Goal: Task Accomplishment & Management: Complete application form

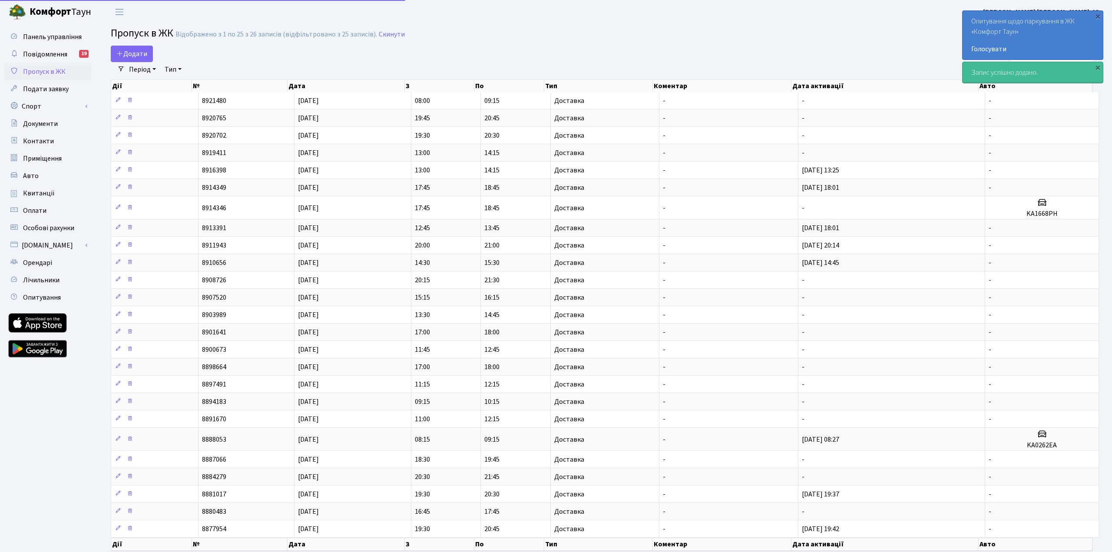
select select "25"
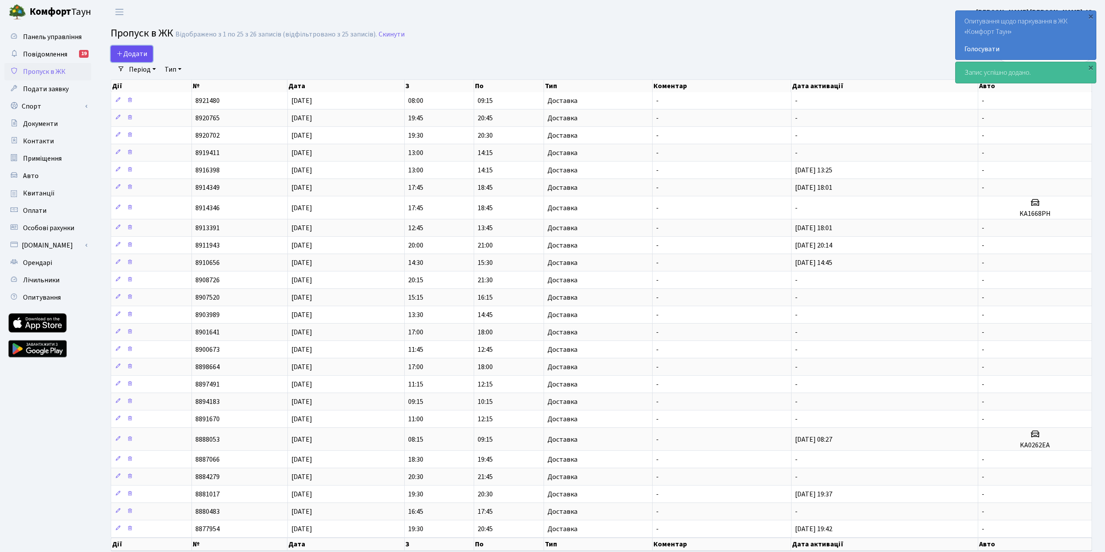
click at [134, 53] on span "Додати" at bounding box center [131, 54] width 31 height 10
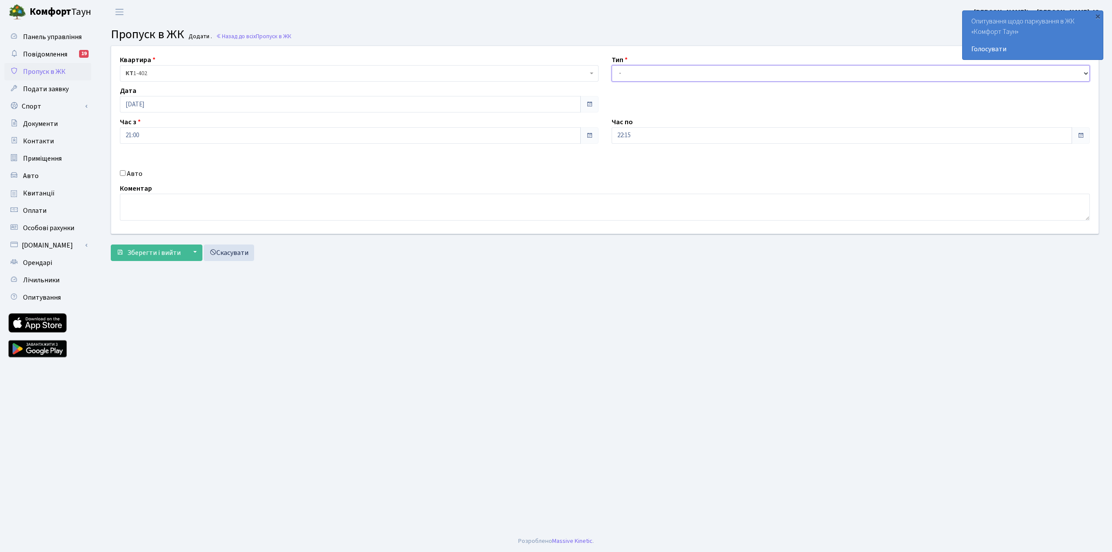
click at [653, 73] on select "- Доставка Таксі Гості Сервіс" at bounding box center [851, 73] width 479 height 17
select select "1"
click at [612, 65] on select "- Доставка Таксі Гості Сервіс" at bounding box center [851, 73] width 479 height 17
click at [167, 251] on span "Зберегти і вийти" at bounding box center [153, 253] width 53 height 10
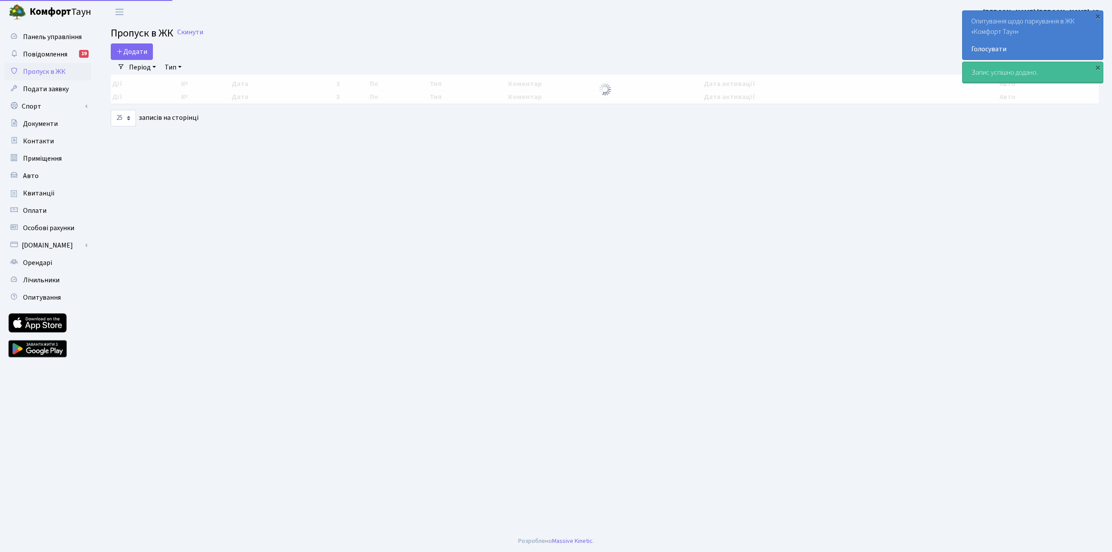
select select "25"
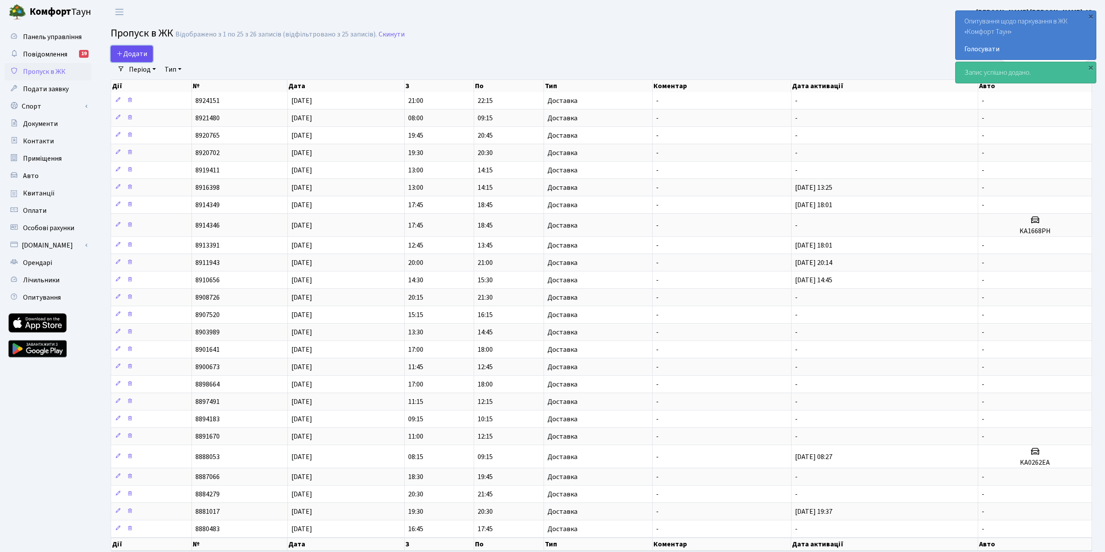
click at [126, 49] on span "Додати" at bounding box center [131, 54] width 31 height 10
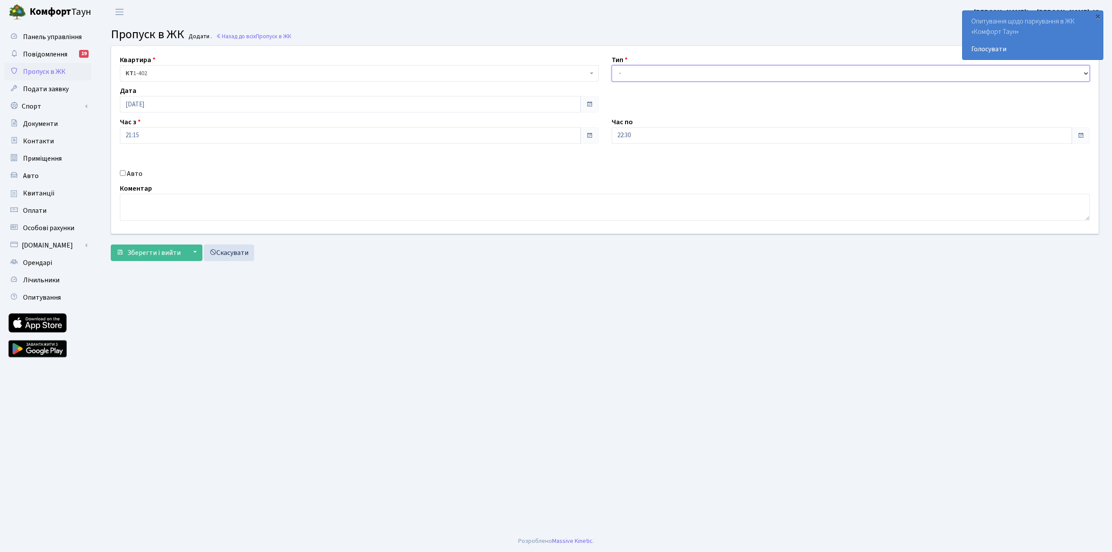
click at [625, 70] on select "- Доставка Таксі Гості Сервіс" at bounding box center [851, 73] width 479 height 17
select select "1"
click at [612, 65] on select "- Доставка Таксі Гості Сервіс" at bounding box center [851, 73] width 479 height 17
click at [163, 256] on span "Зберегти і вийти" at bounding box center [153, 253] width 53 height 10
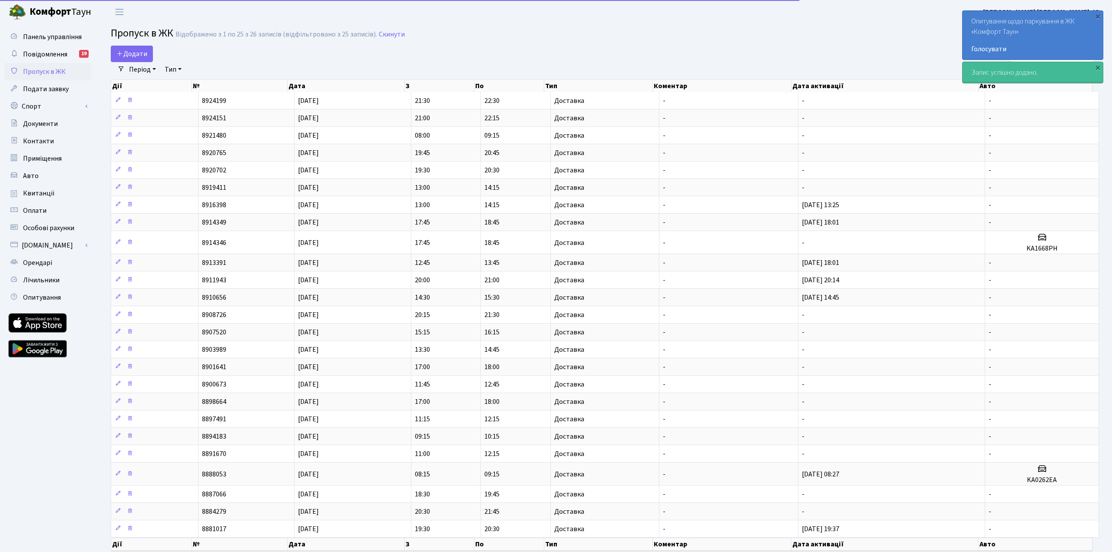
select select "25"
